Goal: Check status

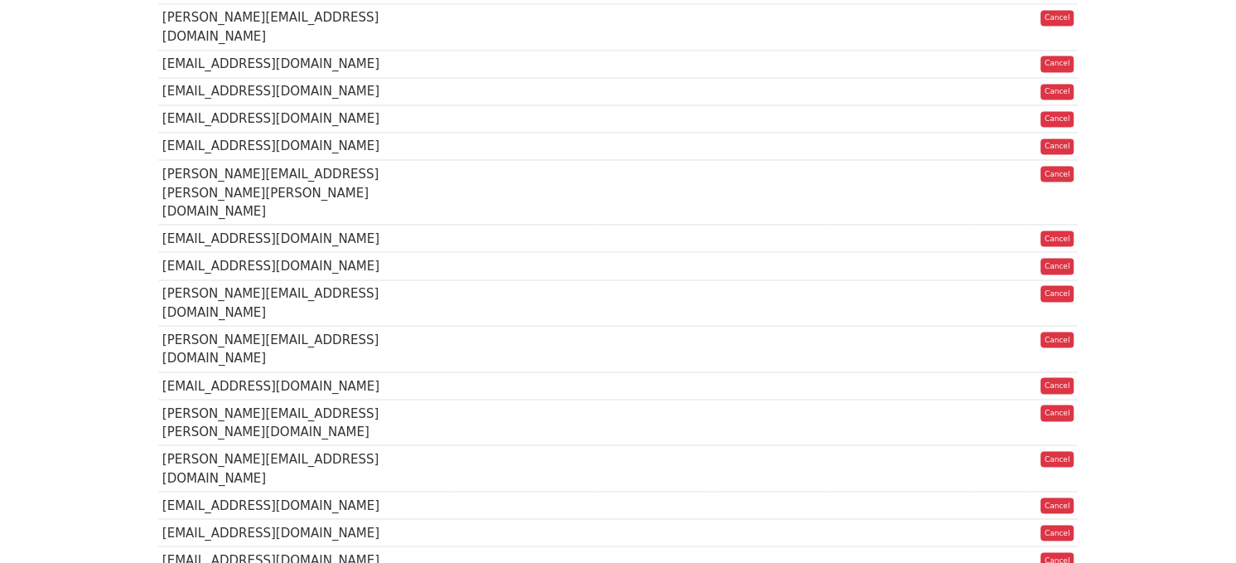
scroll to position [492, 0]
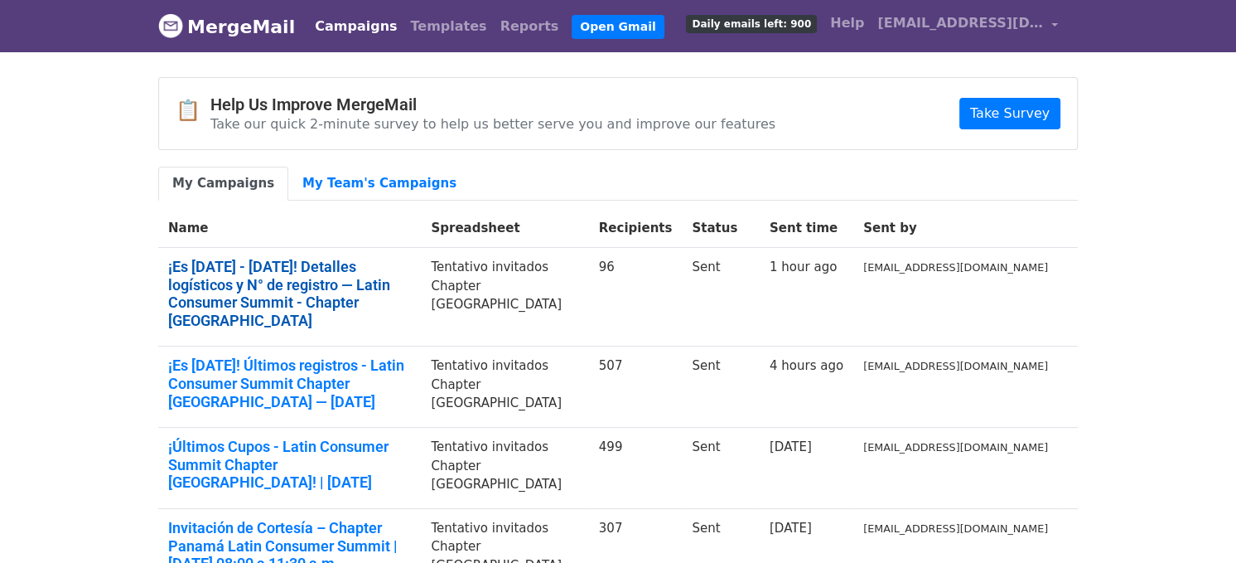
click at [234, 293] on link "¡Es [DATE] - [DATE]! Detalles logísticos y N° de registro — Latin Consumer Summ…" at bounding box center [289, 293] width 243 height 71
